Goal: Information Seeking & Learning: Check status

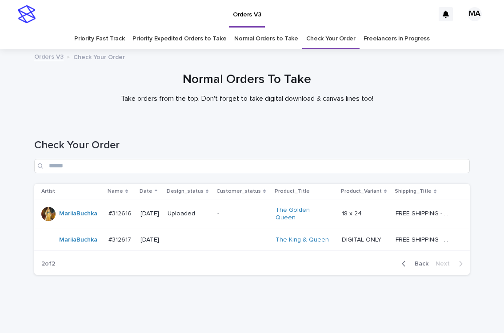
click at [196, 236] on p "-" at bounding box center [188, 240] width 43 height 8
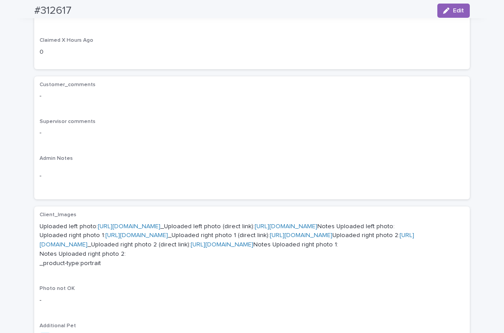
scroll to position [310, 0]
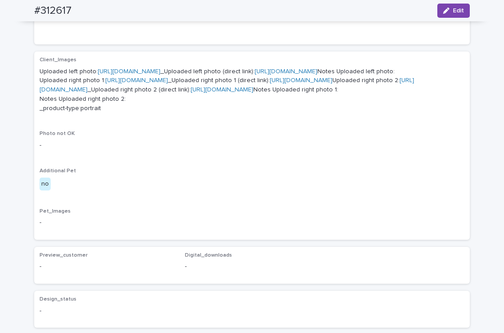
click at [160, 69] on link "https://cdn.shopify.com-uploadkit.app/s/files/1/0033/4807/0511/files/download.h…" at bounding box center [129, 71] width 63 height 6
click at [168, 84] on link "https://cdn.shopify.com-uploadkit.app/s/files/1/0033/4807/0511/files/download.h…" at bounding box center [136, 80] width 63 height 6
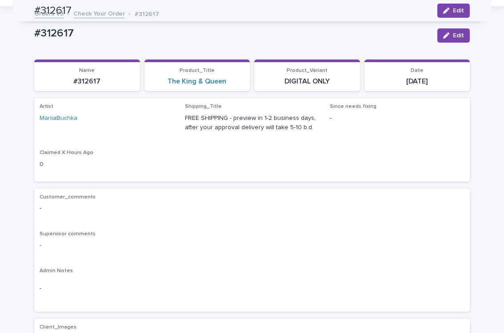
scroll to position [0, 0]
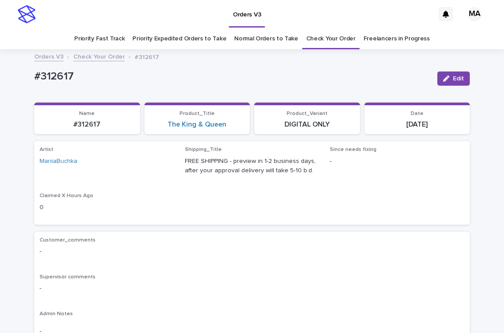
click at [291, 76] on p "#312617" at bounding box center [232, 76] width 396 height 13
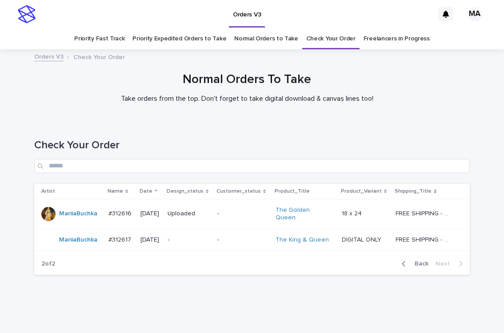
click at [63, 89] on div "Normal Orders To Take Take orders from the top. Don't forget to take digital do…" at bounding box center [247, 87] width 444 height 31
click at [339, 297] on div "Loading... Saving… Loading... Saving… Check Your Order Artist Name Date Design_…" at bounding box center [252, 224] width 504 height 206
